Goal: Task Accomplishment & Management: Manage account settings

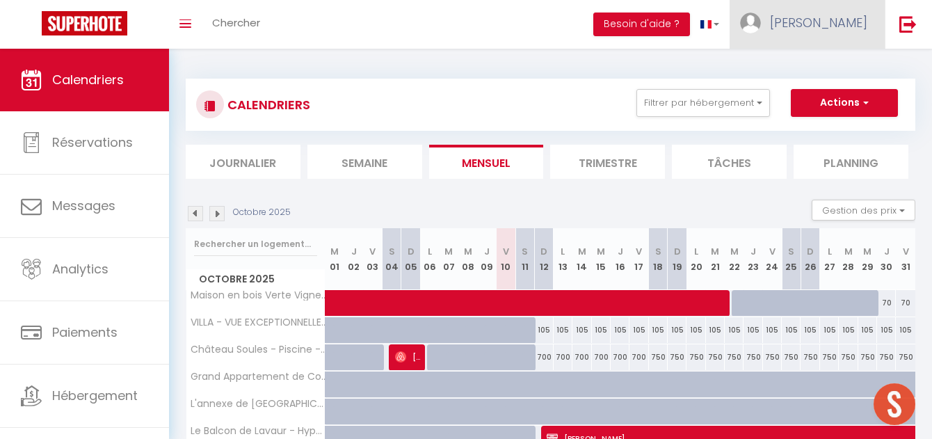
click at [856, 6] on link "[PERSON_NAME]" at bounding box center [806, 24] width 155 height 49
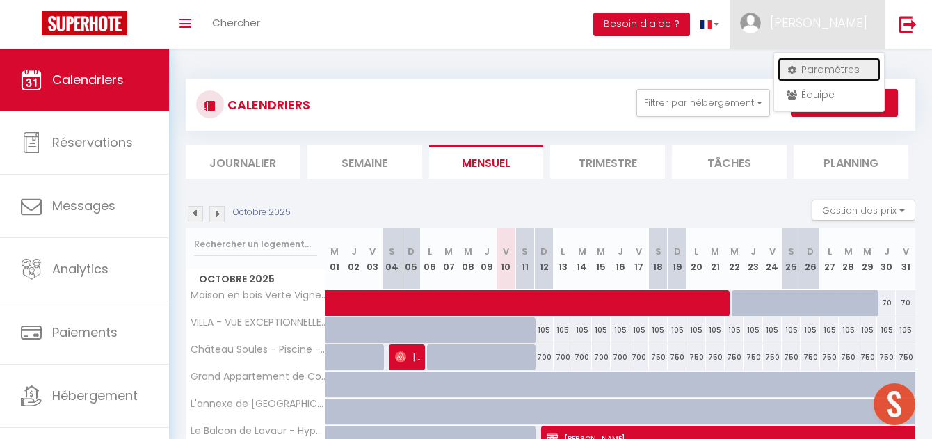
click at [827, 69] on link "Paramètres" at bounding box center [828, 70] width 103 height 24
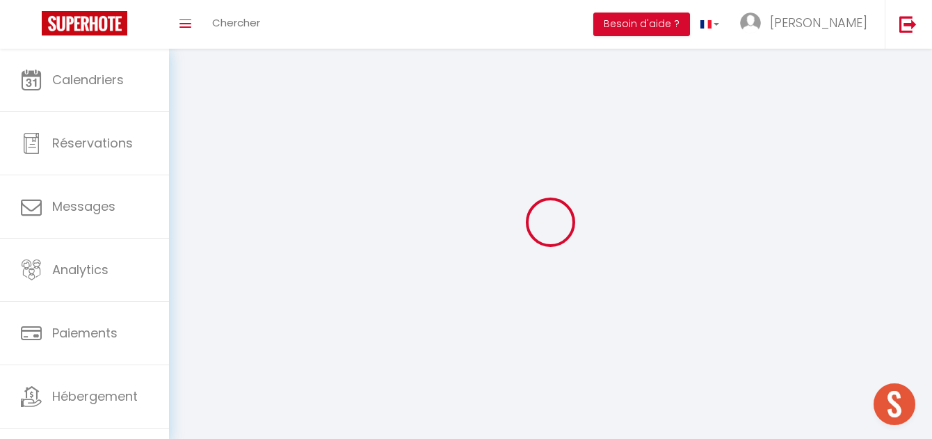
type input "[PERSON_NAME]"
type input "Muffatto"
type input "[PHONE_NUMBER]"
type input "[STREET_ADDRESS]"
type input "81600"
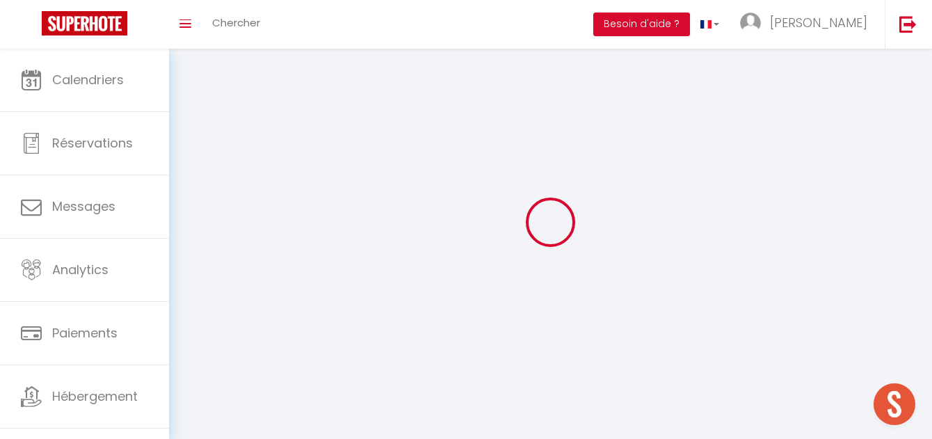
type input "GAILLAC"
type input "aXLsQUBaia8O8SuaHy16bOXEi"
type input "7gxhRQZoqBsFZEETSCOUd3a99"
select select "28"
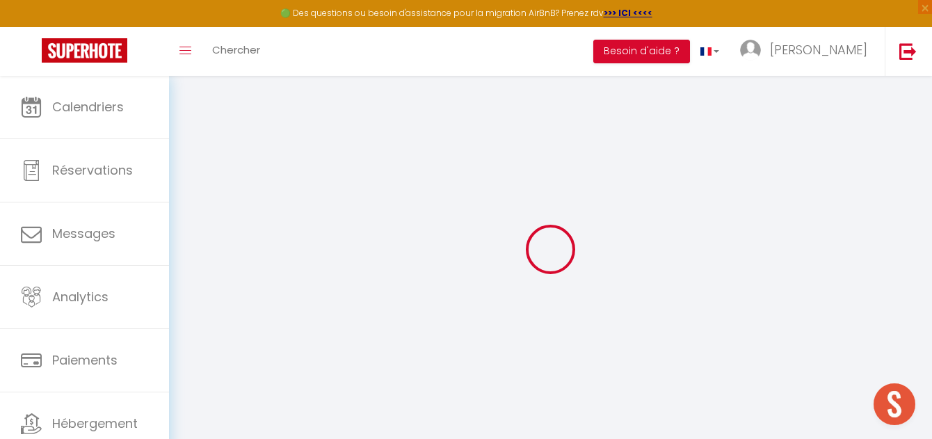
type input "aXLsQUBaia8O8SuaHy16bOXEi"
type input "7gxhRQZoqBsFZEETSCOUd3a99"
type input "[URL][DOMAIN_NAME]"
select select "fr"
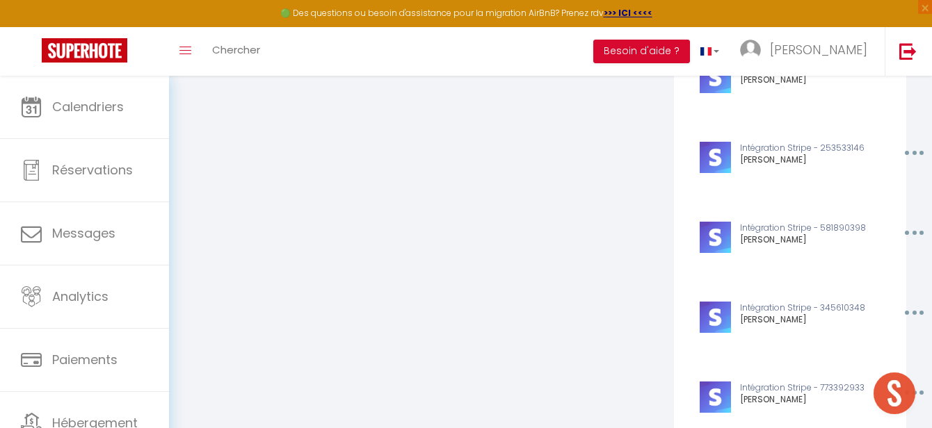
scroll to position [4573, 0]
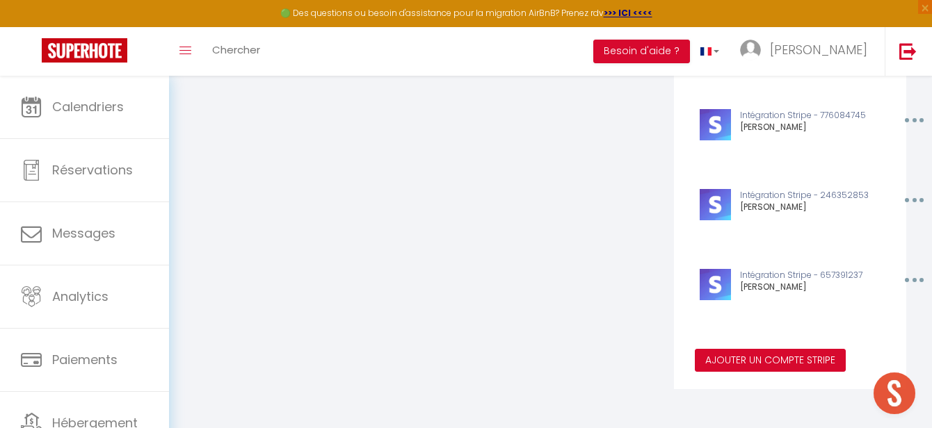
click at [786, 354] on button "Ajouter un compte Stripe" at bounding box center [770, 361] width 151 height 24
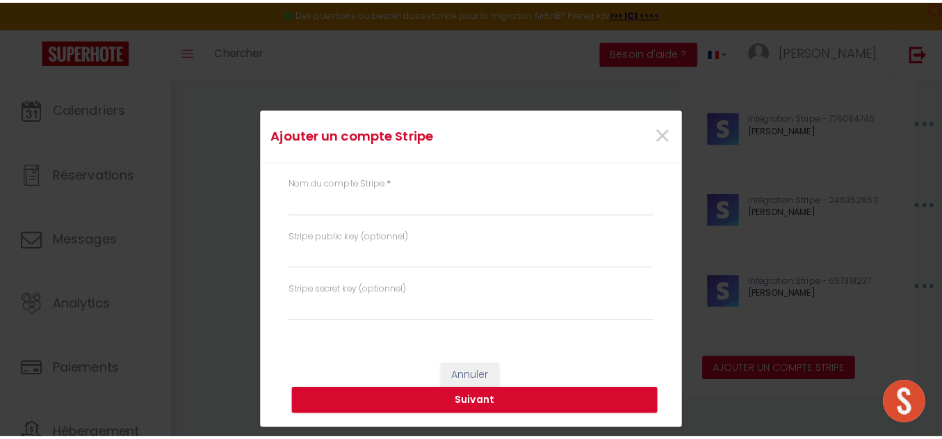
scroll to position [4563, 0]
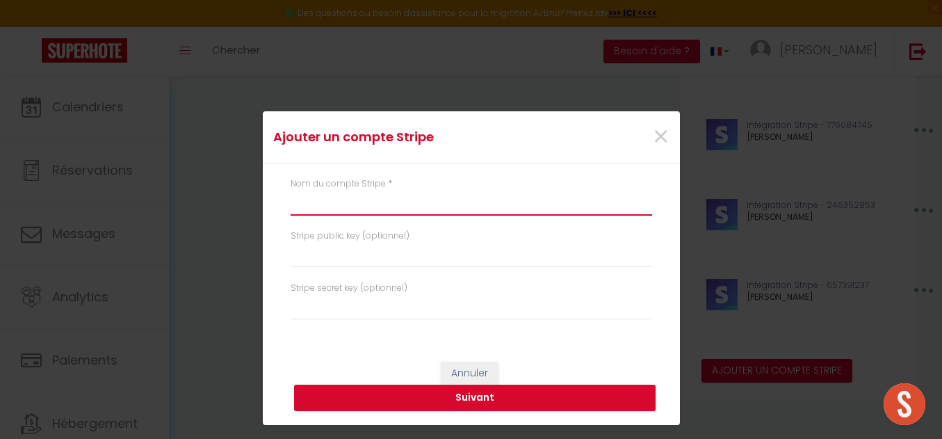
click at [459, 210] on input "text" at bounding box center [472, 203] width 362 height 25
type input "[PERSON_NAME]"
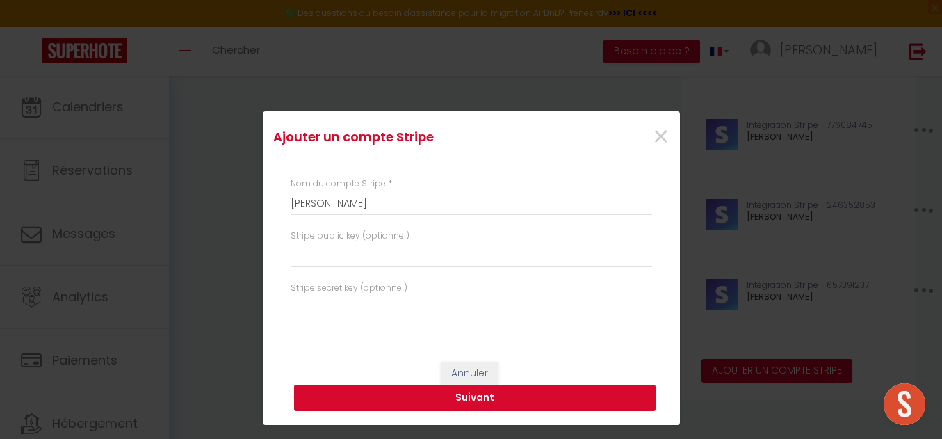
click at [505, 400] on button "Suivant" at bounding box center [475, 397] width 362 height 26
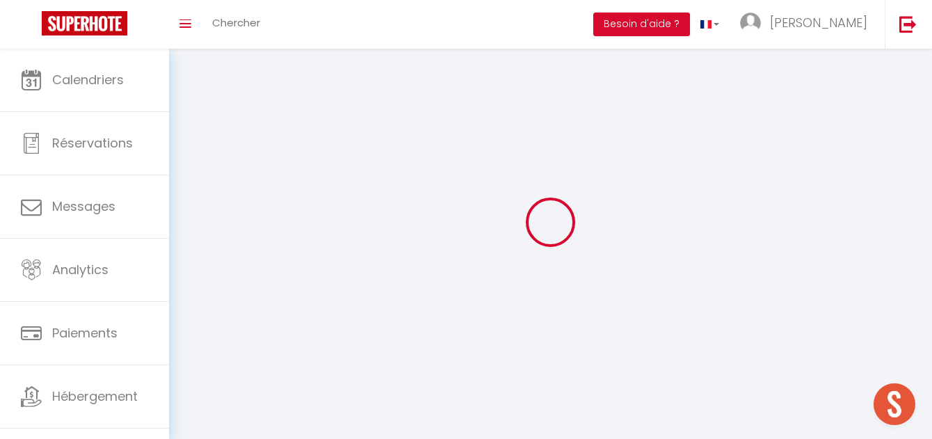
type input "[PERSON_NAME]"
type input "Muffatto"
type input "[PHONE_NUMBER]"
type input "[STREET_ADDRESS]"
type input "81600"
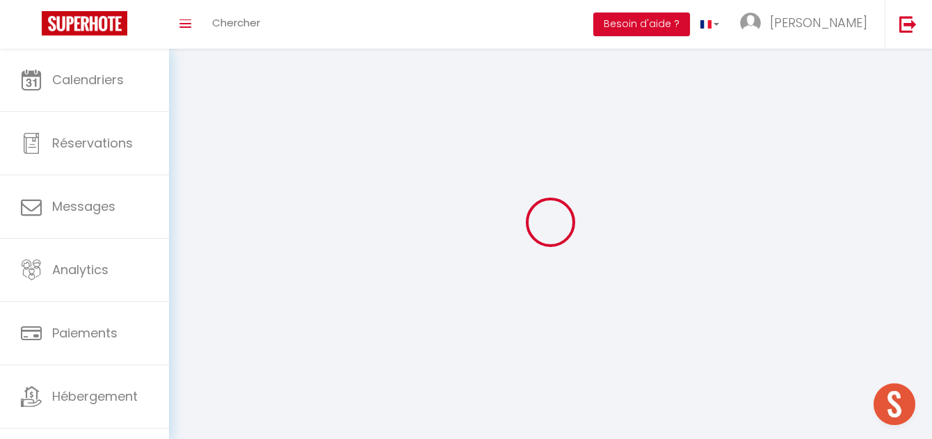
type input "GAILLAC"
type input "aXLsQUBaia8O8SuaHy16bOXEi"
type input "7gxhRQZoqBsFZEETSCOUd3a99"
select select "28"
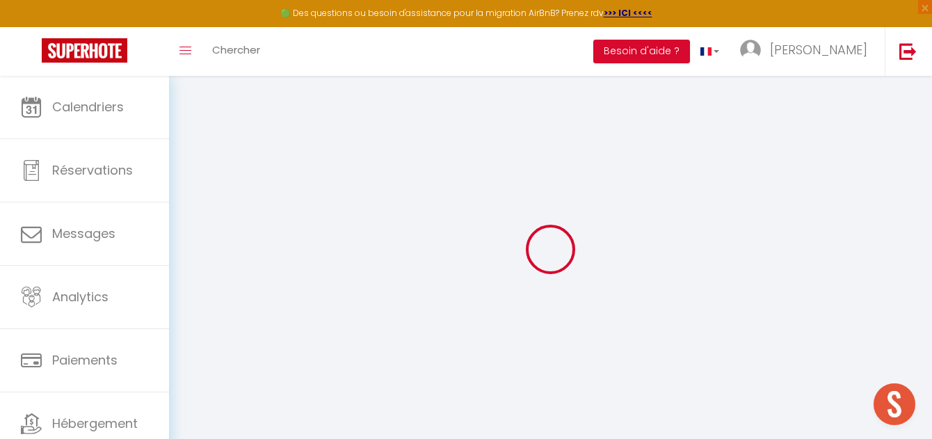
type input "aXLsQUBaia8O8SuaHy16bOXEi"
type input "7gxhRQZoqBsFZEETSCOUd3a99"
type input "[URL][DOMAIN_NAME]"
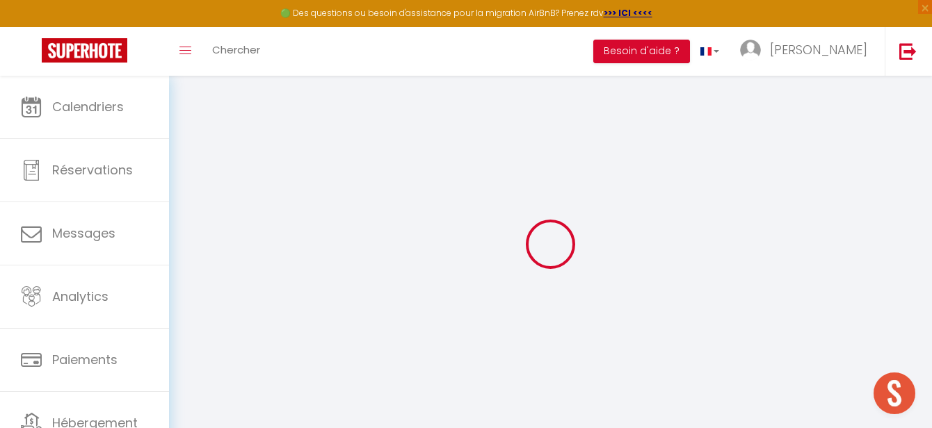
select select "fr"
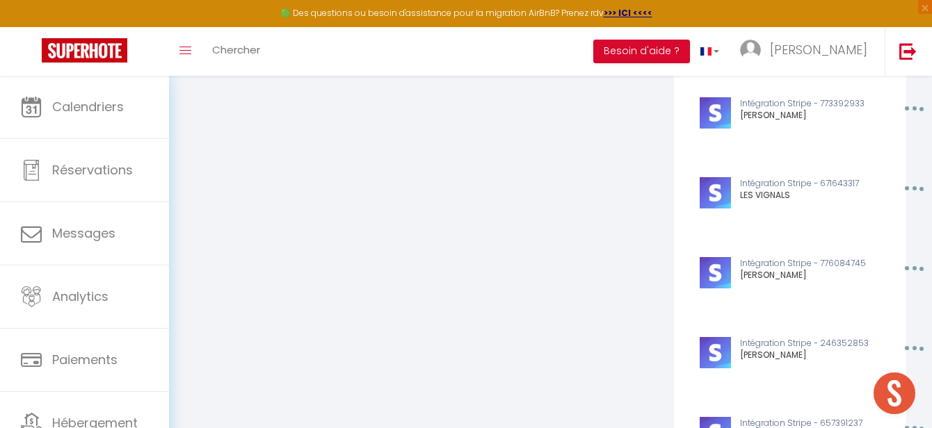
scroll to position [4653, 0]
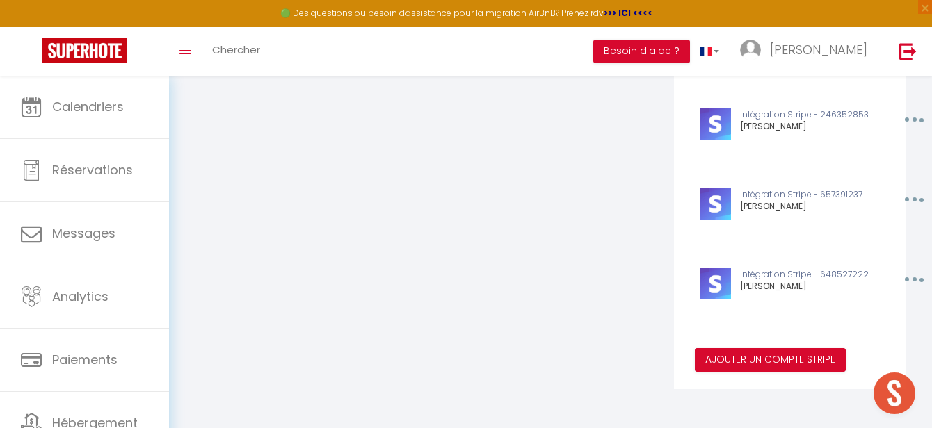
click at [921, 277] on button "button" at bounding box center [912, 279] width 43 height 22
click at [873, 339] on button "Editer" at bounding box center [878, 337] width 103 height 24
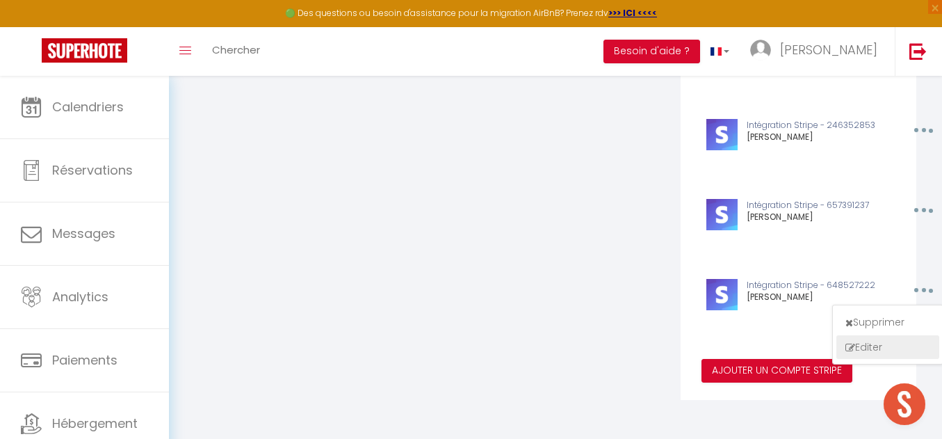
type input "[PERSON_NAME]"
type input "pk_live_51RZYyhRoTHGxmhJnDeyh5MobjGPTtf4zmpXSLzhDDlxkmifs4ofGN0opxgVeMDIJtLcEUW…"
type input "sk_live_51RZYyhRoTHGxmhJnWTqSrurvHyodTwVB8TXcNS1444LWZLxZ0fv3QkMHYvP4YaTvRYmhiF…"
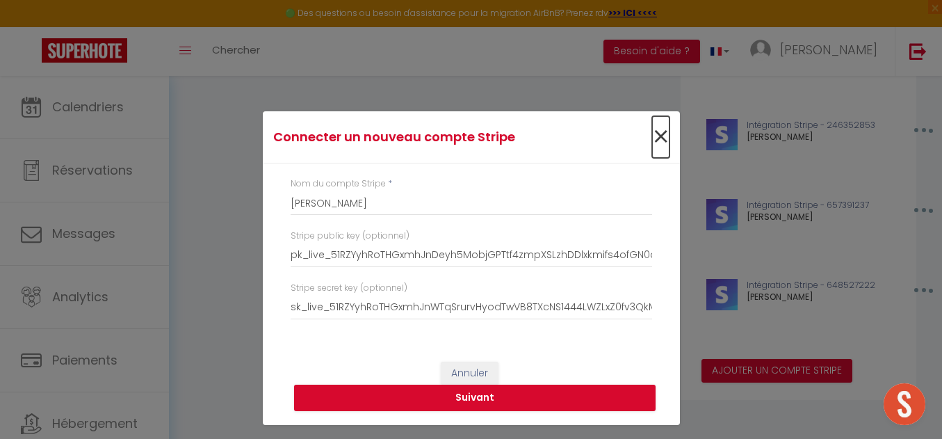
click at [661, 135] on span "×" at bounding box center [660, 137] width 17 height 42
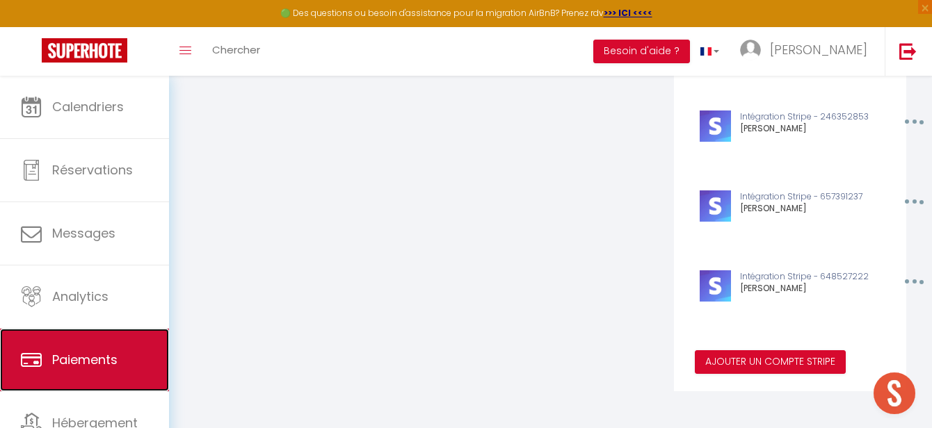
click at [100, 356] on span "Paiements" at bounding box center [84, 359] width 65 height 17
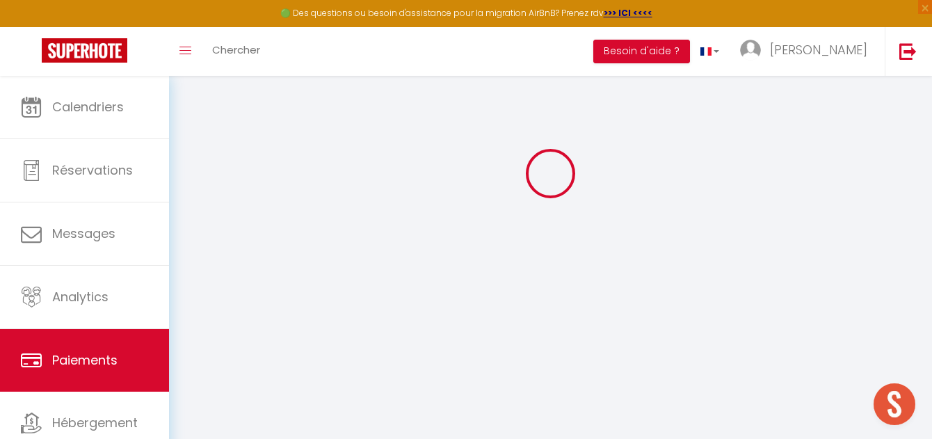
select select "2"
select select "0"
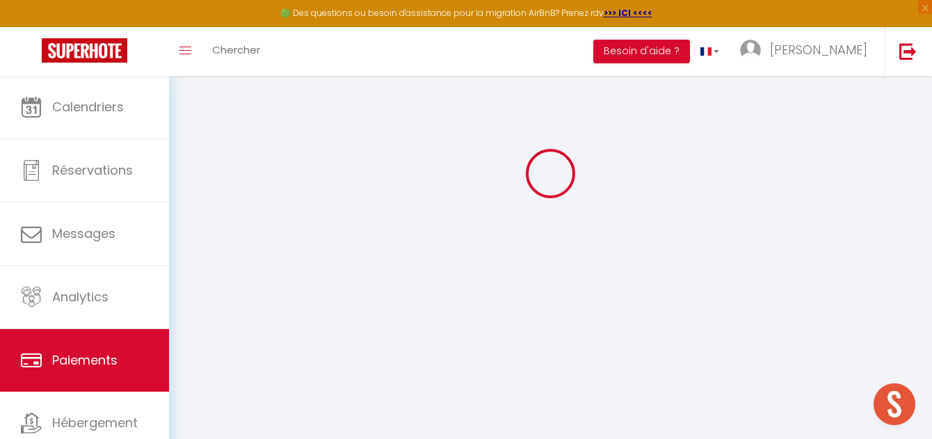
select select "0"
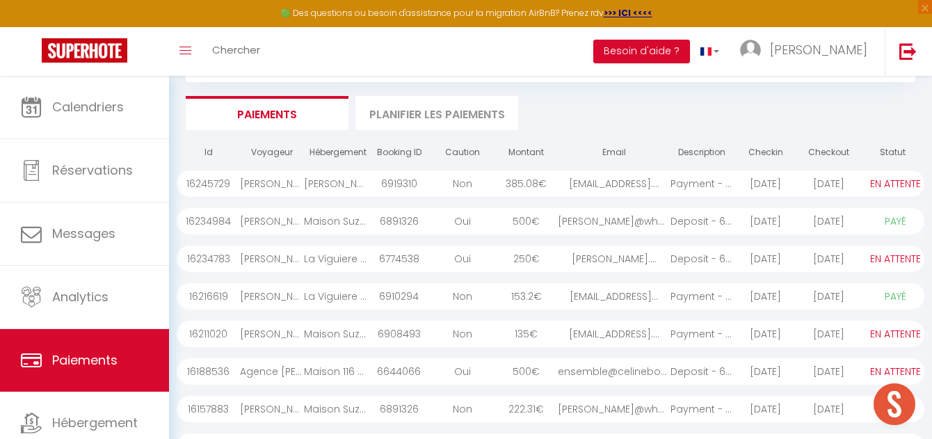
scroll to position [259, 0]
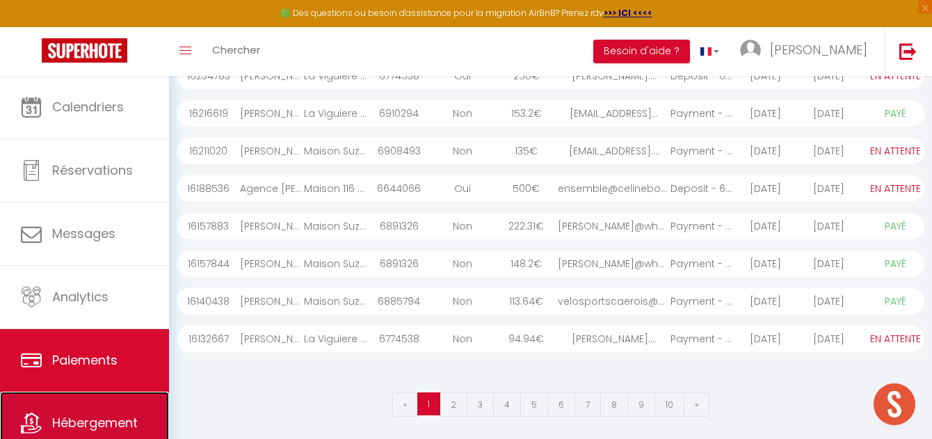
click at [117, 399] on link "Hébergement" at bounding box center [84, 422] width 169 height 63
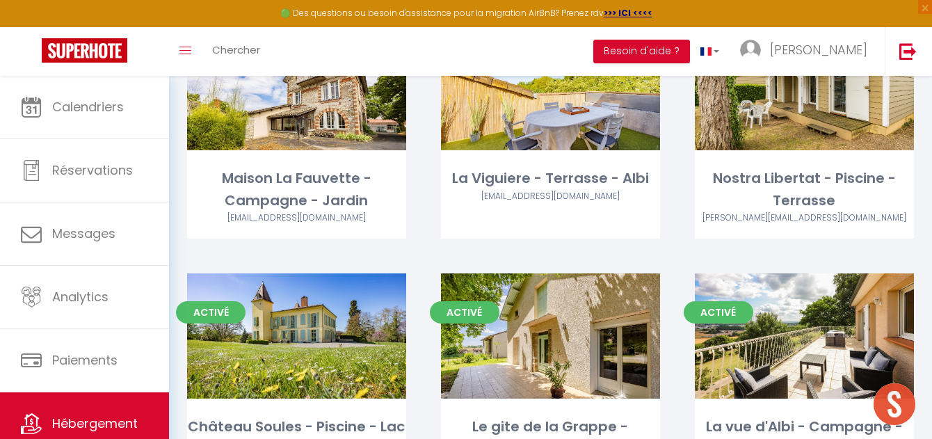
scroll to position [3241, 0]
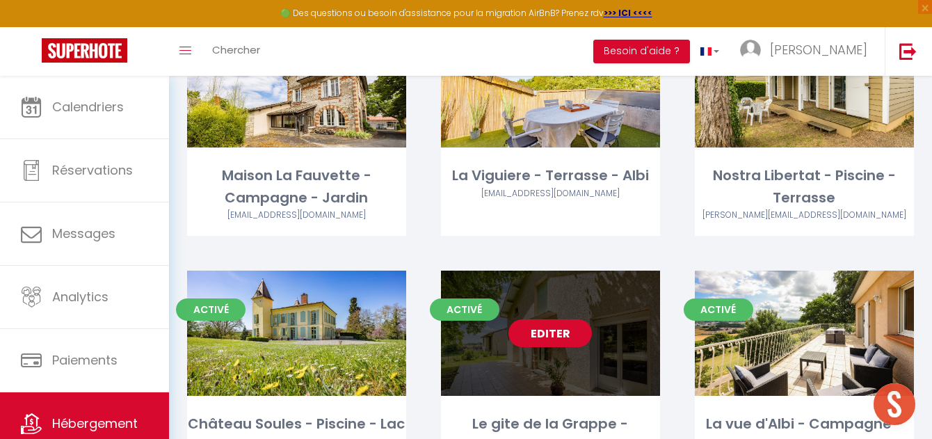
click at [551, 319] on link "Editer" at bounding box center [549, 333] width 83 height 28
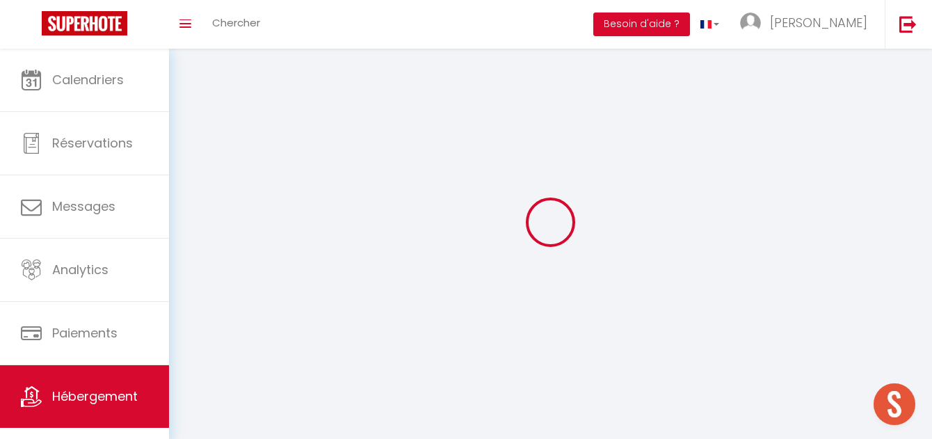
select select "1"
select select
select select "28"
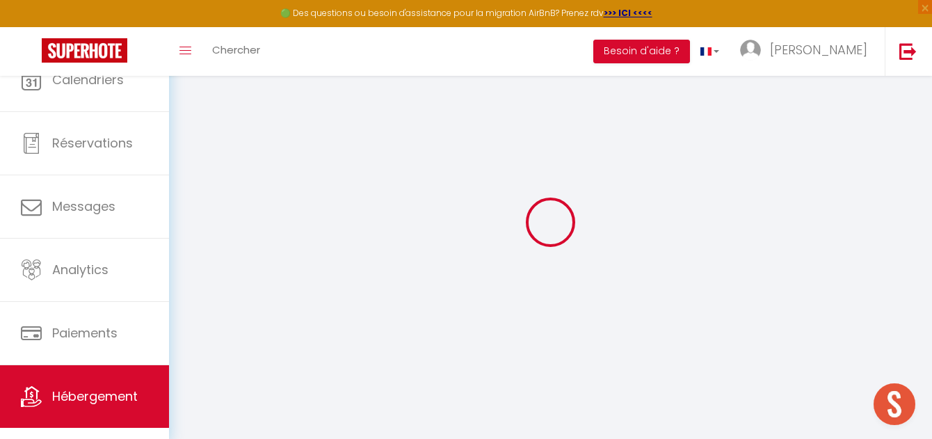
select select
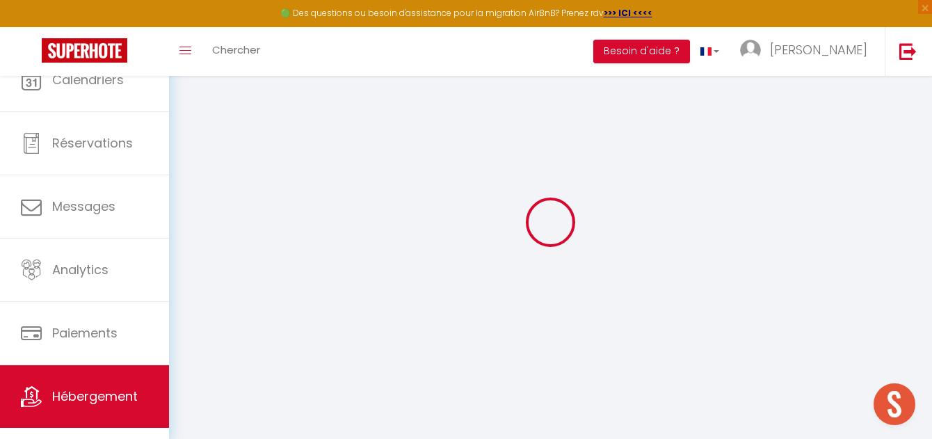
select select
checkbox input "false"
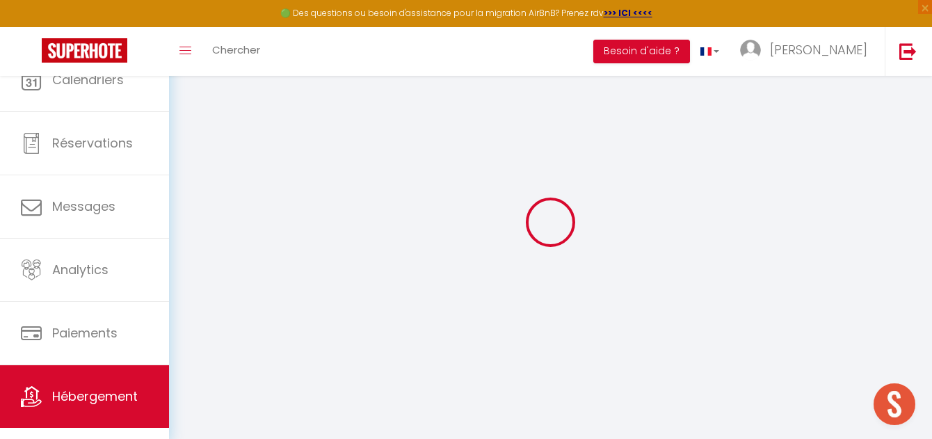
select select
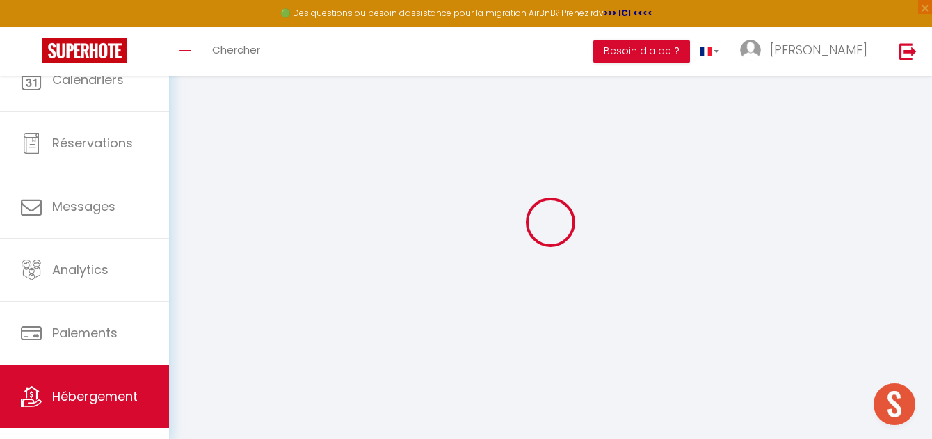
select select
checkbox input "false"
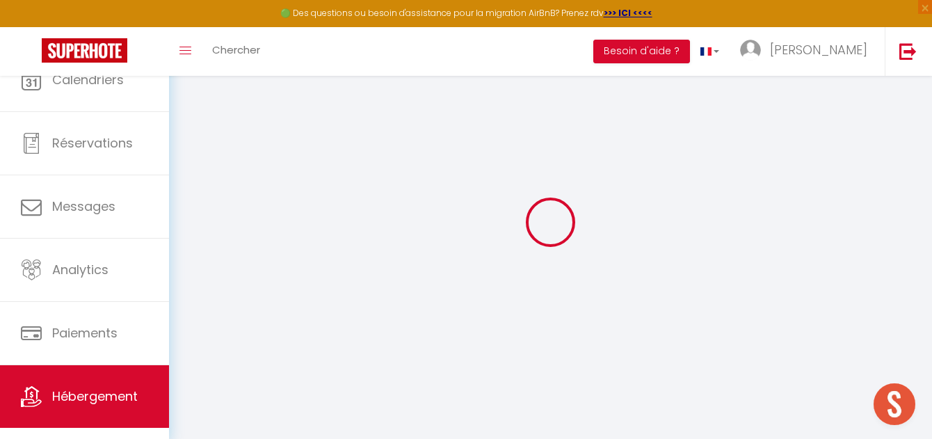
checkbox input "false"
select select
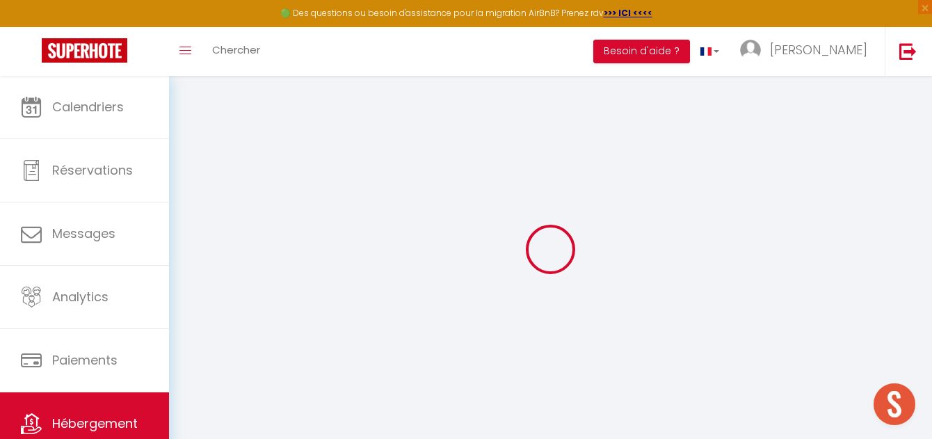
select select
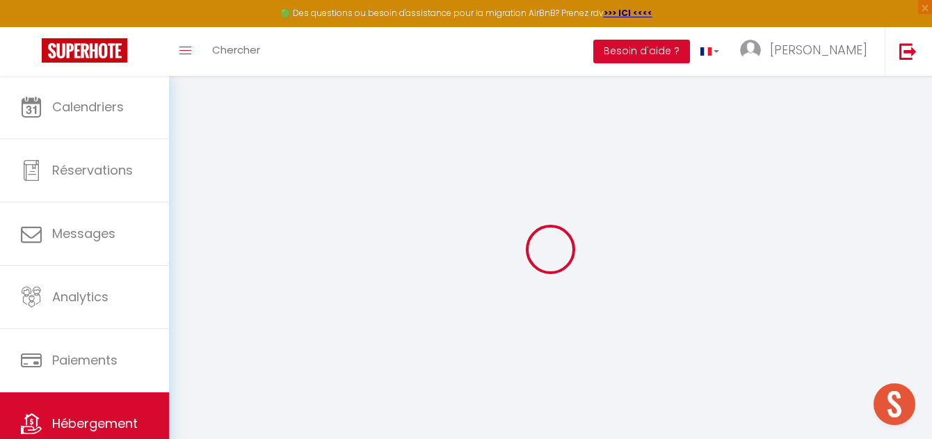
select select
checkbox input "false"
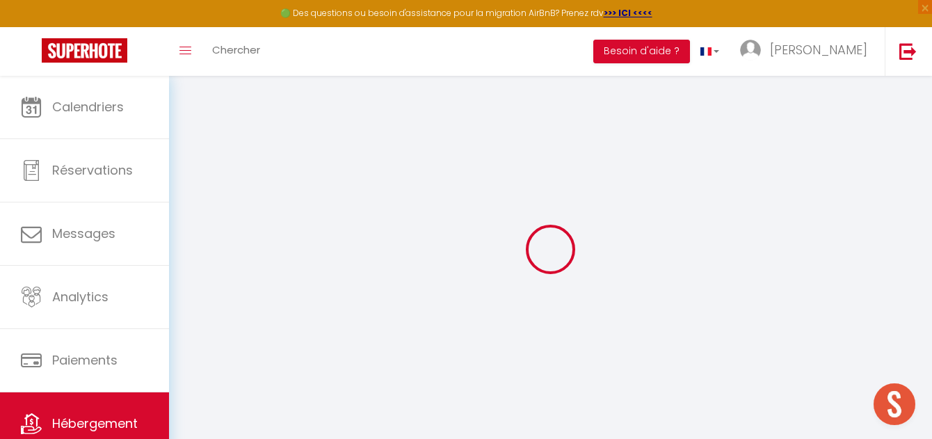
select select
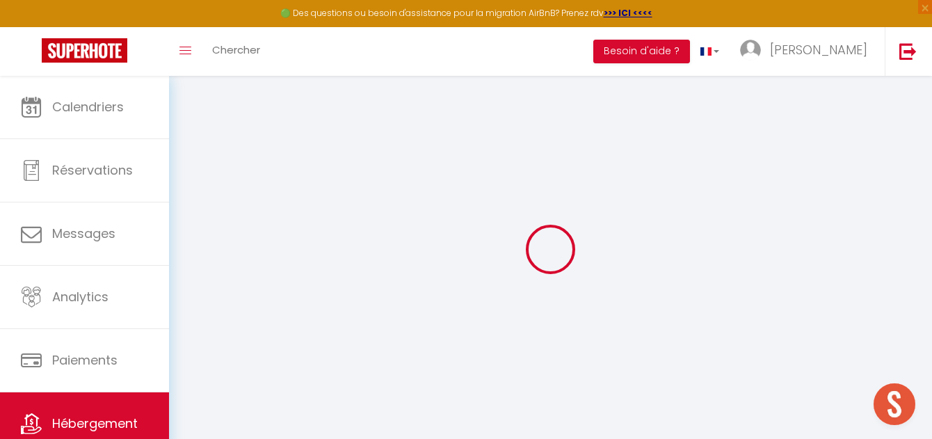
select select
checkbox input "false"
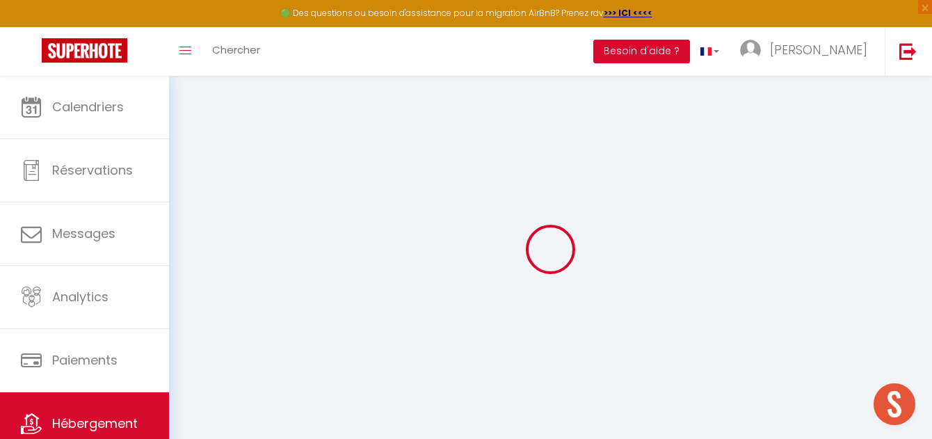
checkbox input "false"
select select
type input "Le gite de la Grappe - Terrasse - [GEOGRAPHIC_DATA]"
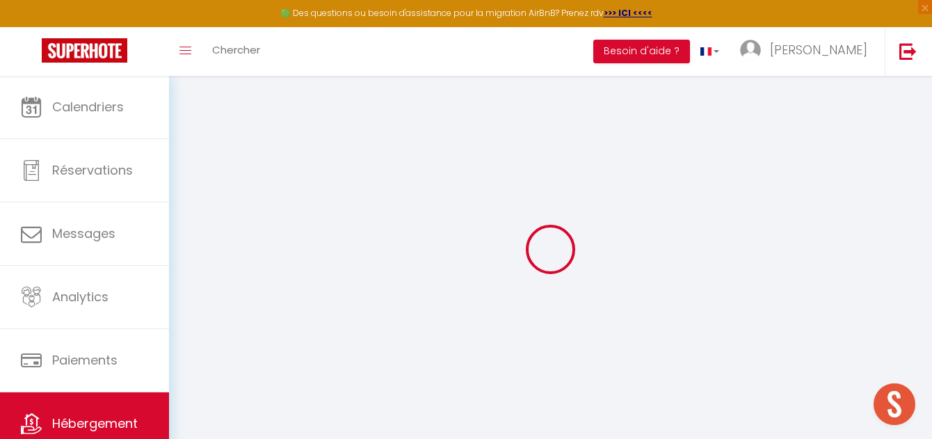
type input "[PERSON_NAME]"
type input "Calmet"
type input "Broze Bas"
type input "81600"
type input "Broze"
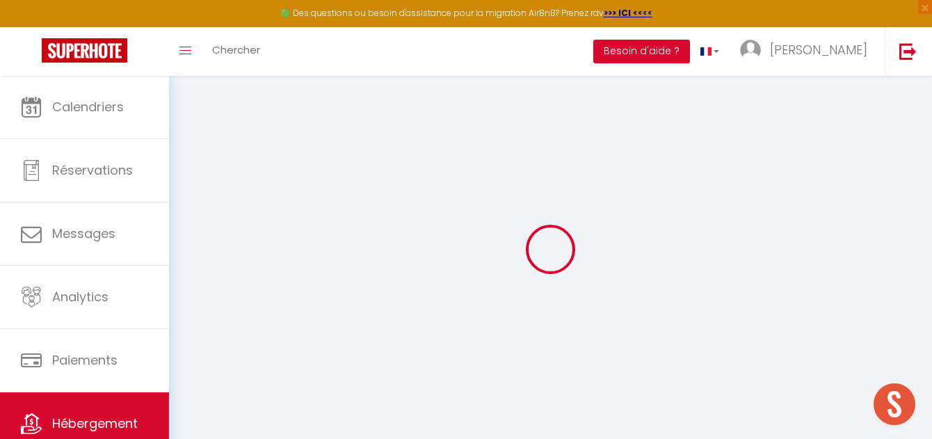
select select "houses"
select select "10"
select select "4"
select select "2"
type input "80"
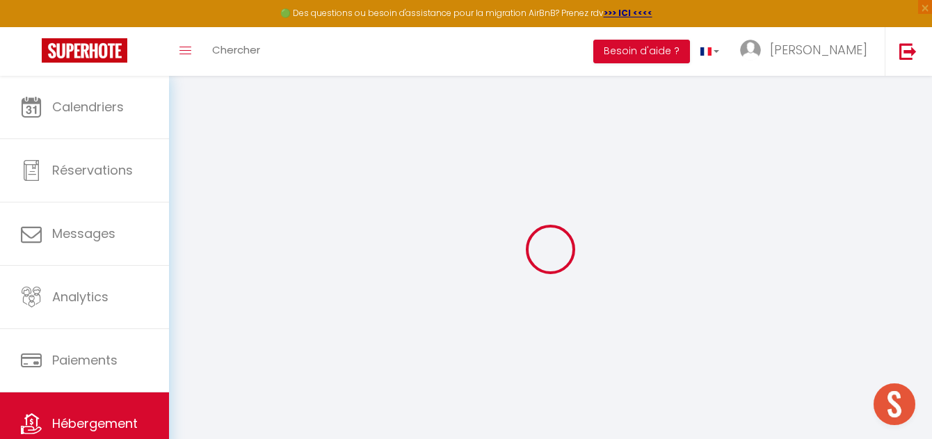
type input "143"
type input "5"
type input "2.93"
type input "1000"
select select
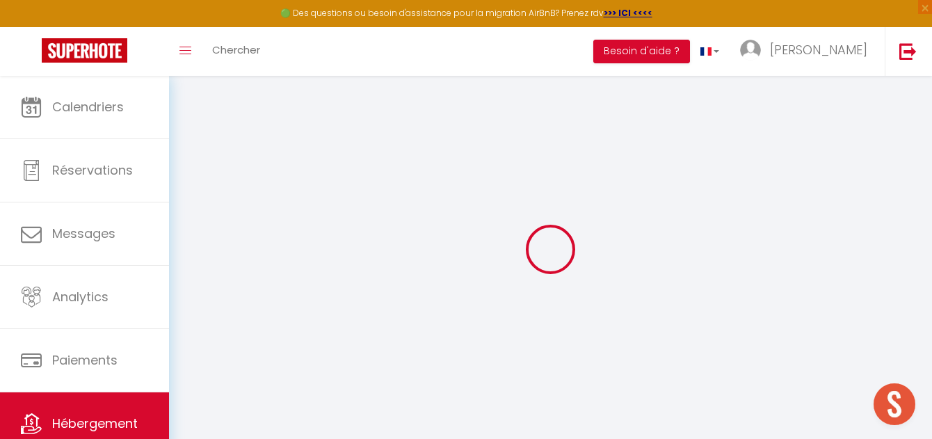
select select
type input "[STREET_ADDRESS]"
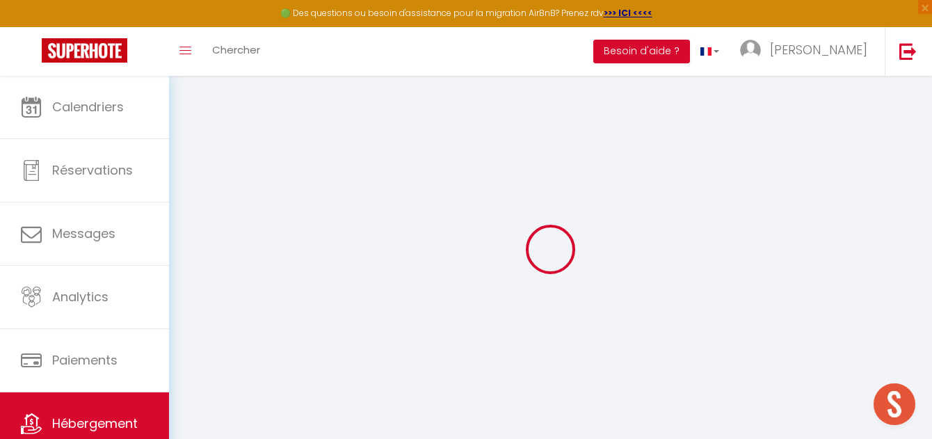
type input "81600"
type input "Gaillac"
type input "[EMAIL_ADDRESS][DOMAIN_NAME]"
select select
checkbox input "false"
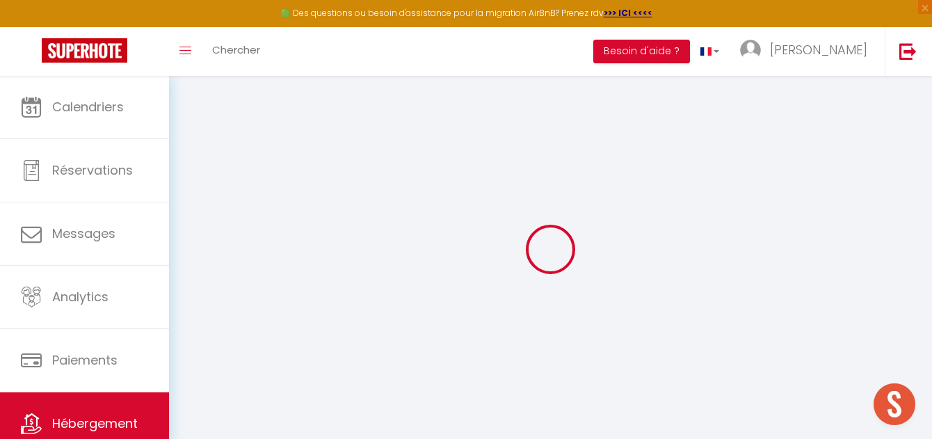
checkbox input "false"
radio input "true"
type input "0"
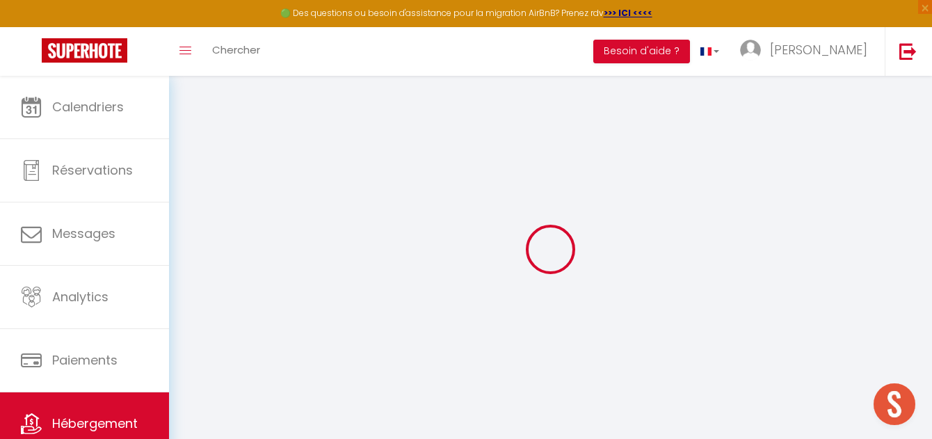
type input "0"
select select
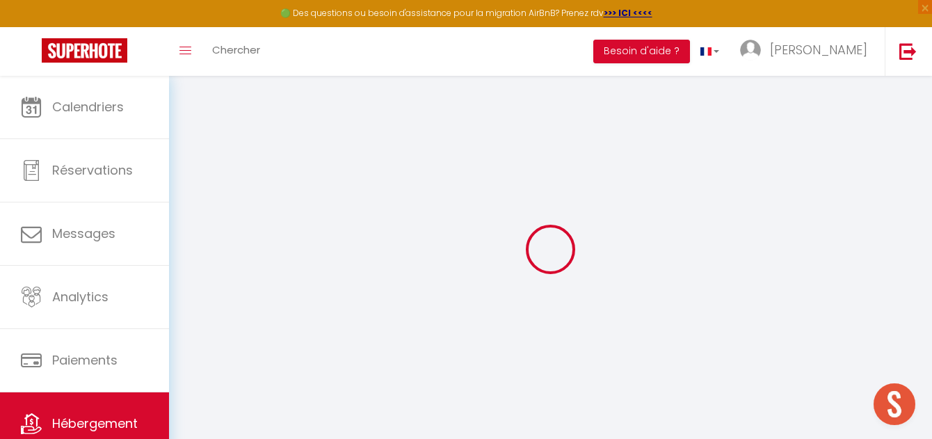
select select
checkbox input "false"
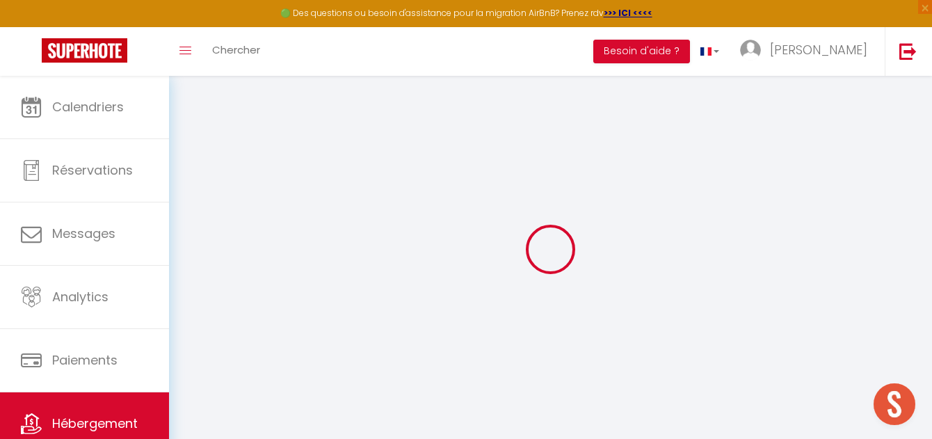
checkbox input "false"
select select
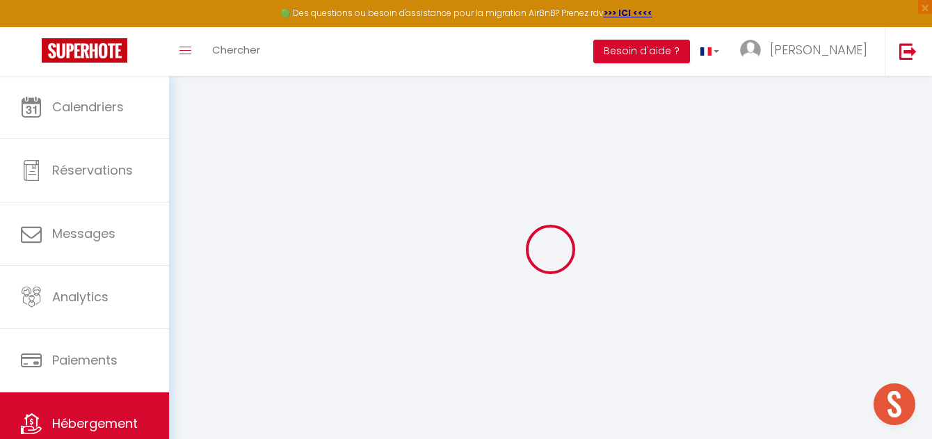
select select
checkbox input "false"
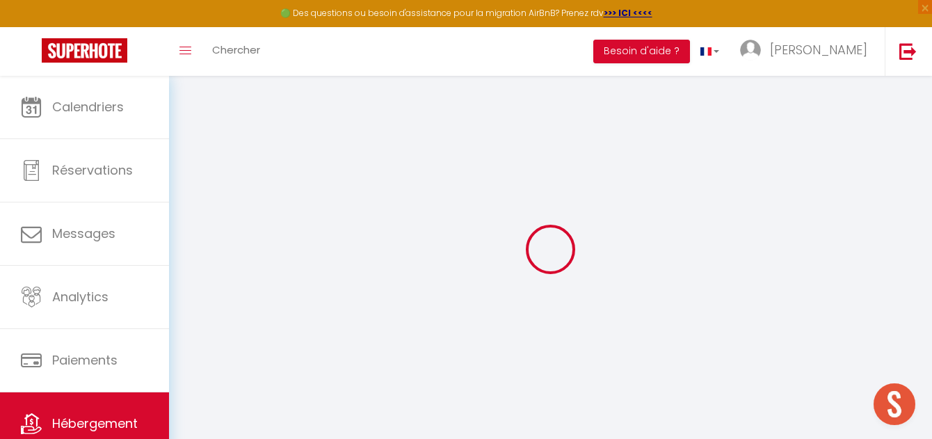
checkbox input "false"
select select
checkbox input "false"
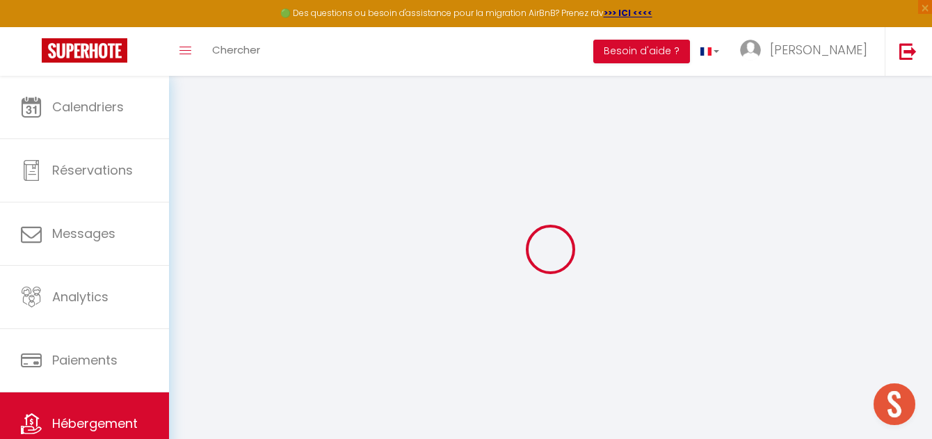
checkbox input "false"
select select "15:00"
select select "18:00"
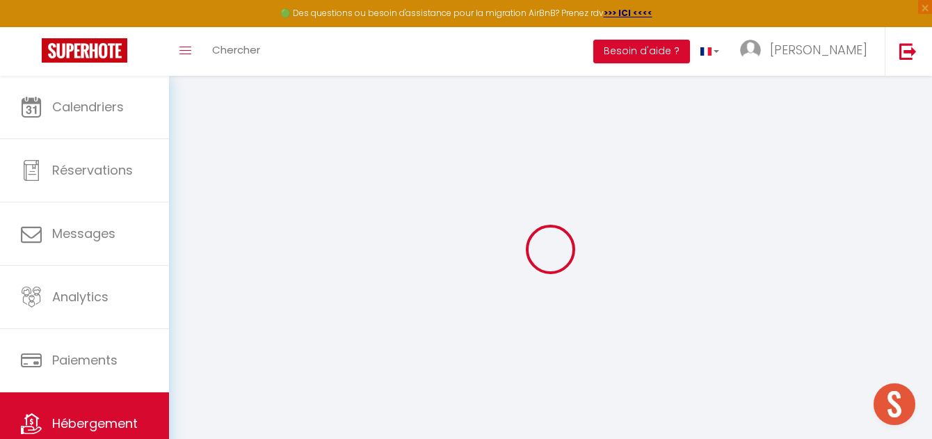
select select "10:00"
select select "30"
select select "120"
select select
checkbox input "false"
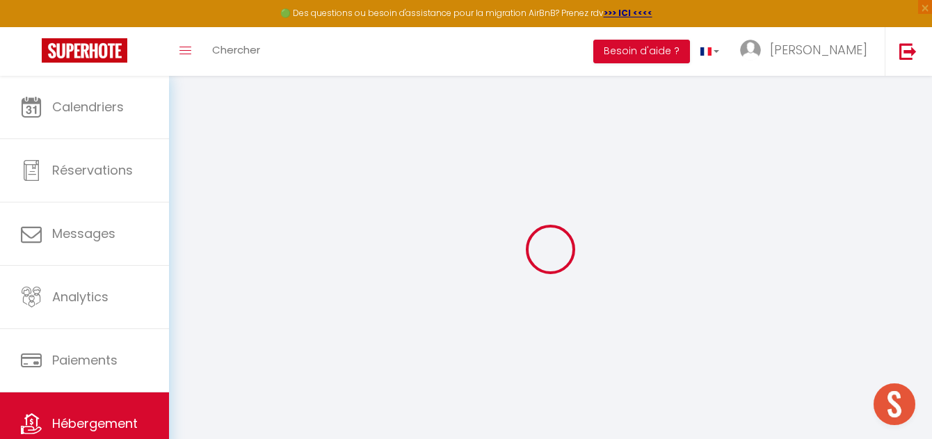
checkbox input "false"
select select
checkbox input "false"
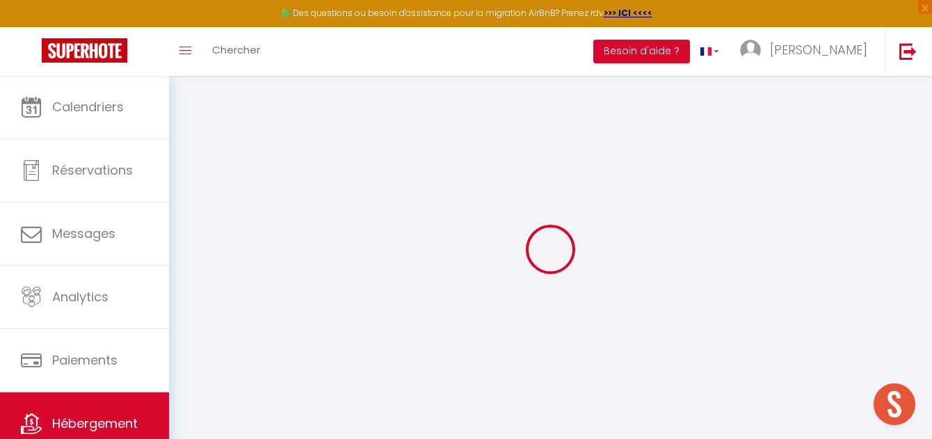
checkbox input "false"
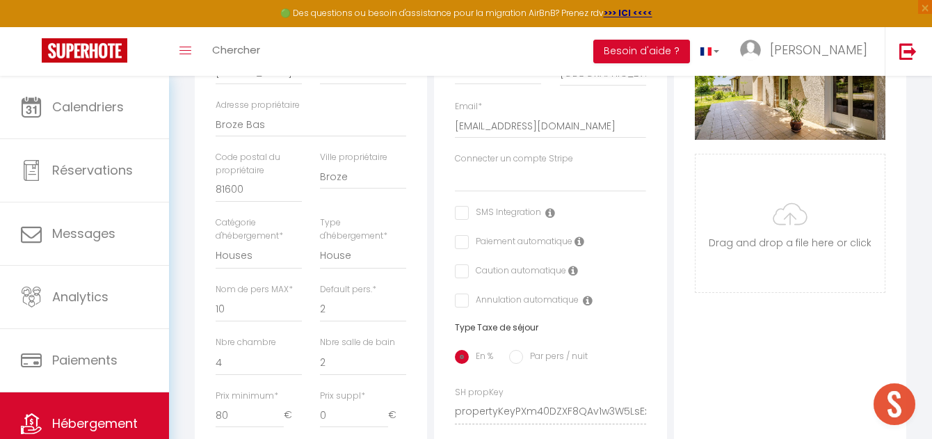
scroll to position [320, 0]
click at [569, 188] on select "[PERSON_NAME] [PERSON_NAME] [PERSON_NAME] [PERSON_NAME] [PERSON_NAME] [PERSON_N…" at bounding box center [550, 178] width 191 height 26
select select
checkbox input "false"
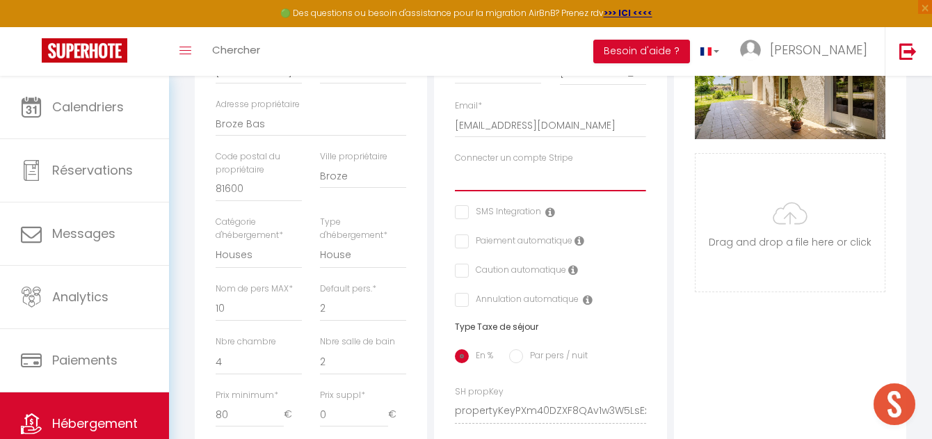
checkbox input "false"
select select "16264"
click at [455, 175] on select "[PERSON_NAME] [PERSON_NAME] [PERSON_NAME] [PERSON_NAME] [PERSON_NAME] [PERSON_N…" at bounding box center [550, 178] width 191 height 26
checkbox input "false"
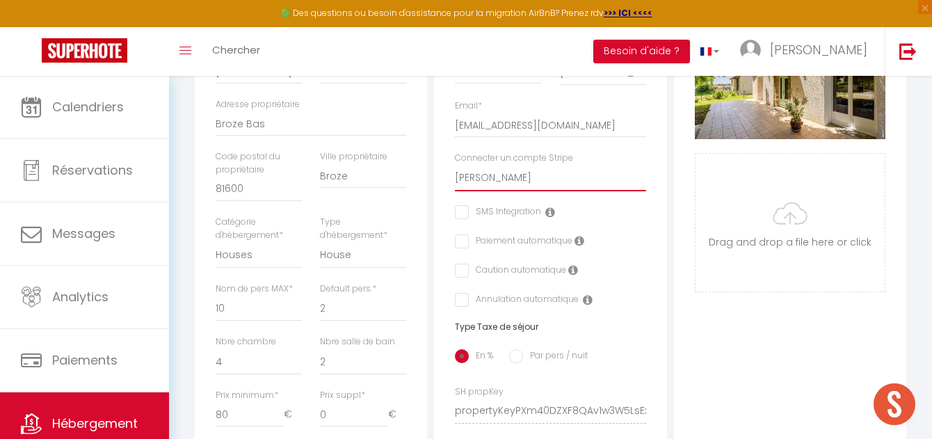
checkbox input "false"
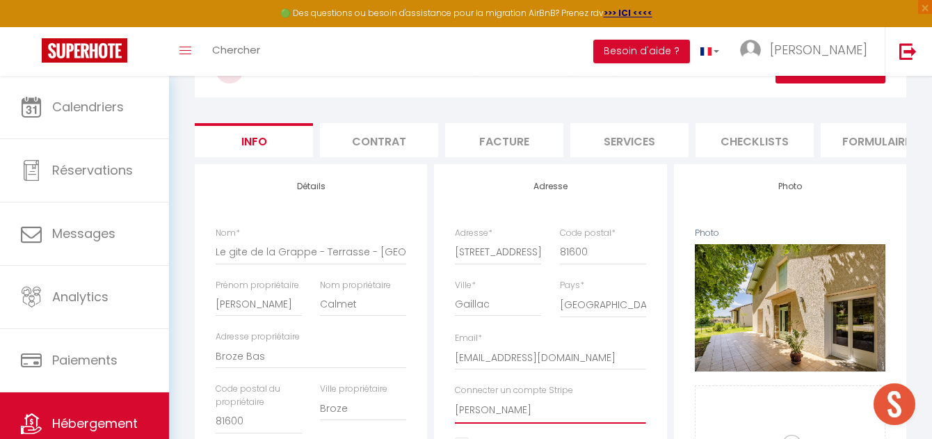
scroll to position [0, 0]
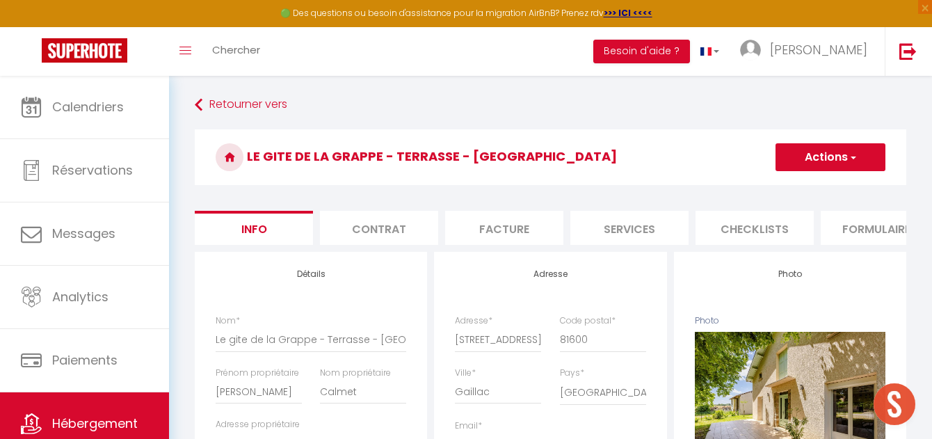
click at [837, 159] on button "Actions" at bounding box center [830, 157] width 110 height 28
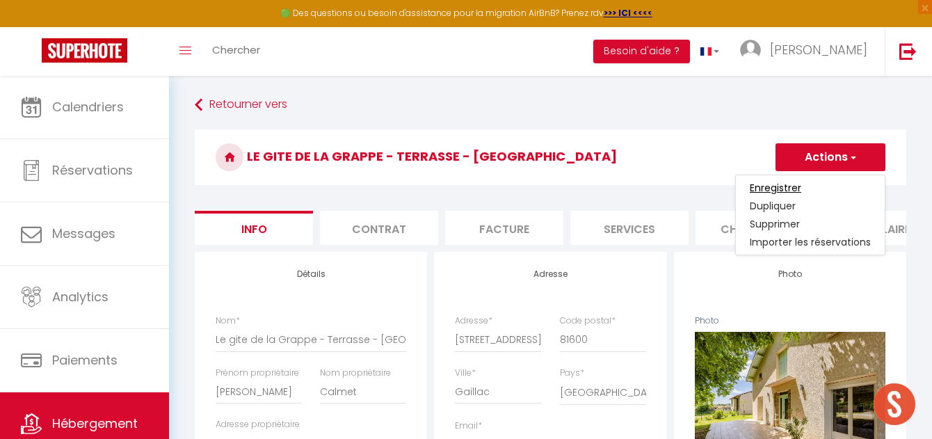
click at [781, 191] on input "Enregistrer" at bounding box center [774, 188] width 51 height 14
